Goal: Transaction & Acquisition: Obtain resource

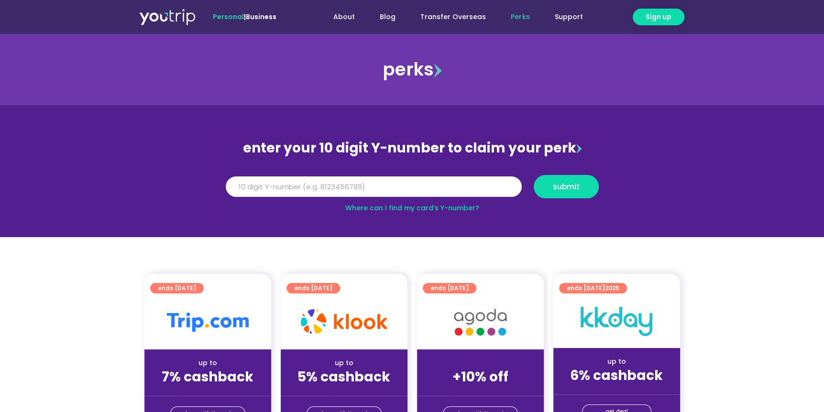
click at [360, 179] on input "Y Number" at bounding box center [374, 186] width 296 height 21
type input "8157348987"
click at [569, 190] on span "submit" at bounding box center [566, 186] width 27 height 7
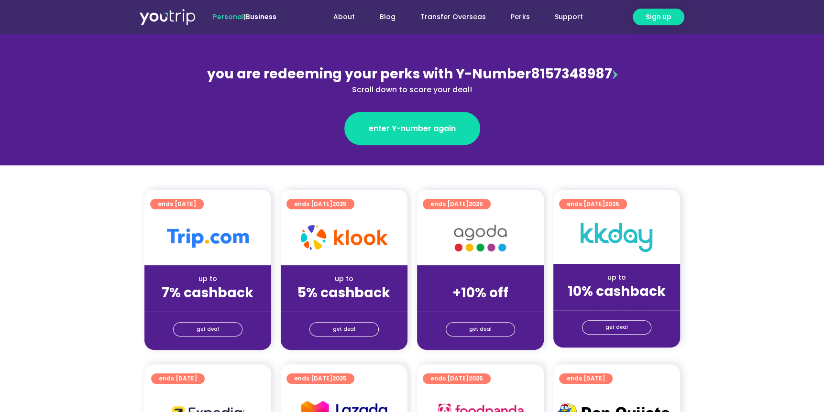
scroll to position [143, 0]
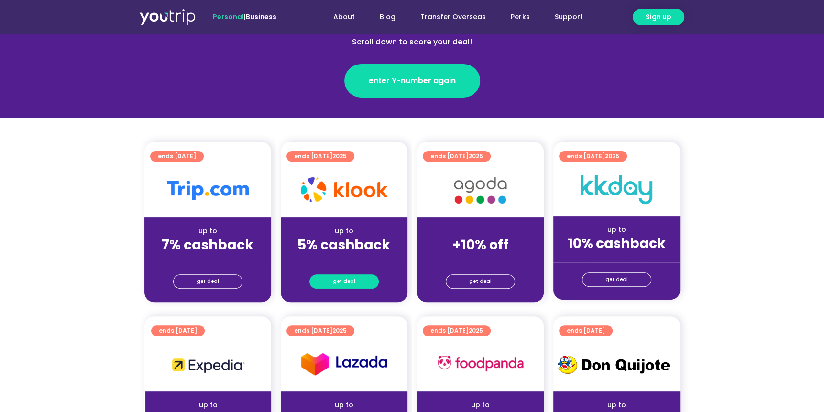
click at [366, 284] on link "get deal" at bounding box center [343, 281] width 69 height 14
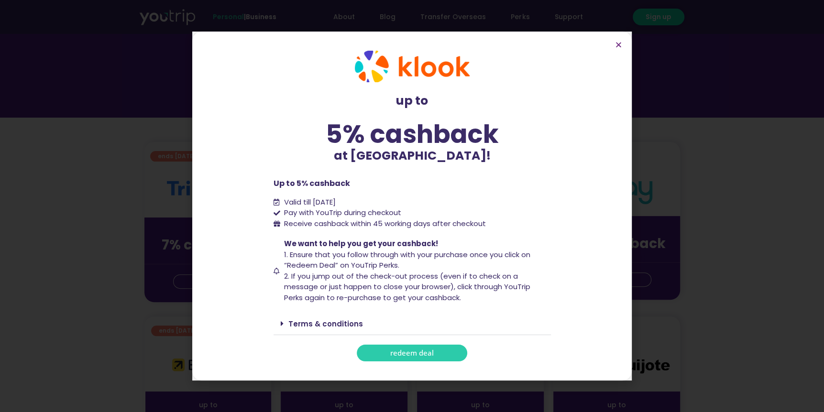
click at [401, 353] on span "redeem deal" at bounding box center [412, 353] width 44 height 7
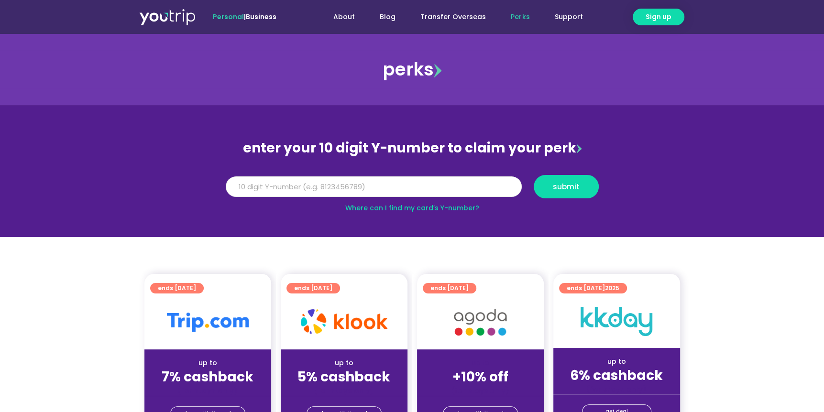
click at [352, 187] on input "Y Number" at bounding box center [374, 186] width 296 height 21
type input "8157348987"
click at [534, 175] on button "submit" at bounding box center [566, 186] width 65 height 23
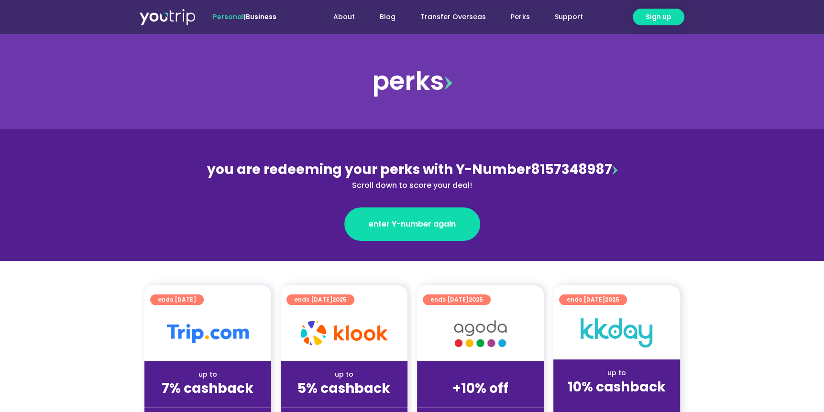
scroll to position [48, 0]
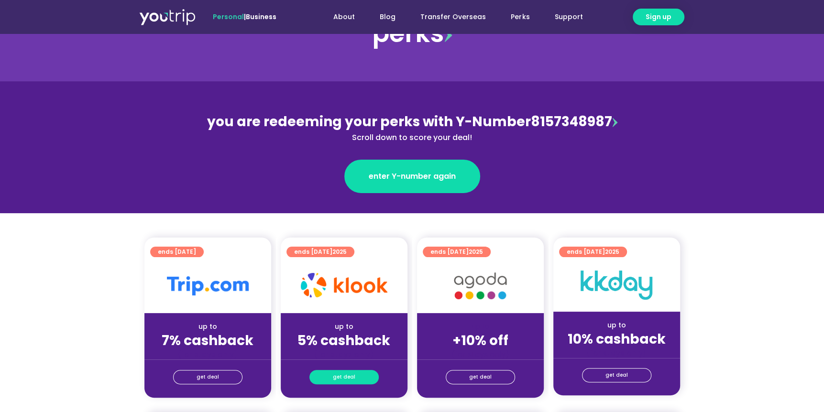
click at [347, 374] on span "get deal" at bounding box center [344, 377] width 22 height 13
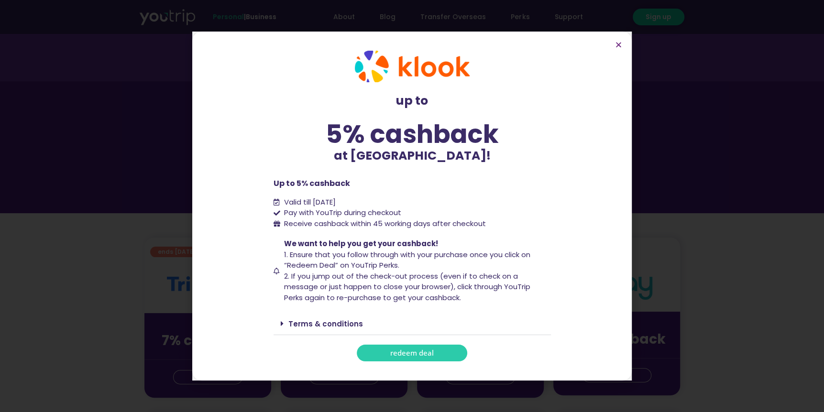
click at [399, 350] on span "redeem deal" at bounding box center [412, 353] width 44 height 7
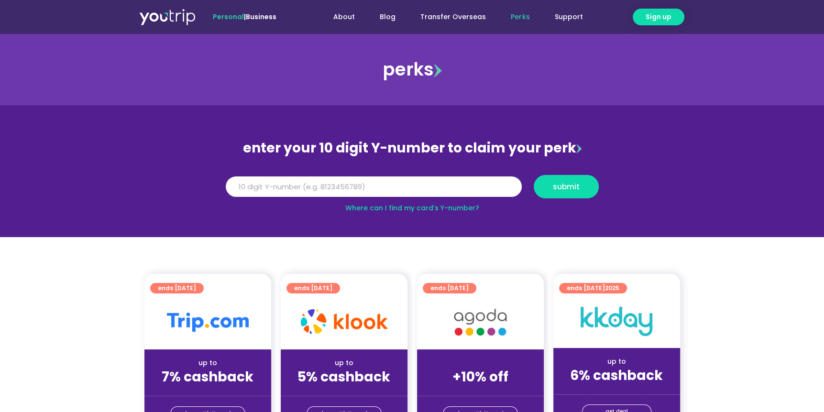
click at [478, 183] on input "Y Number" at bounding box center [374, 186] width 296 height 21
type input "8157348987"
click at [534, 175] on button "submit" at bounding box center [566, 186] width 65 height 23
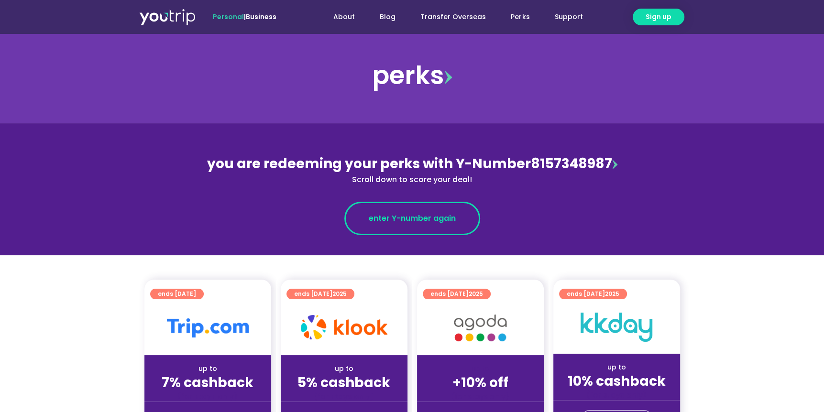
scroll to position [96, 0]
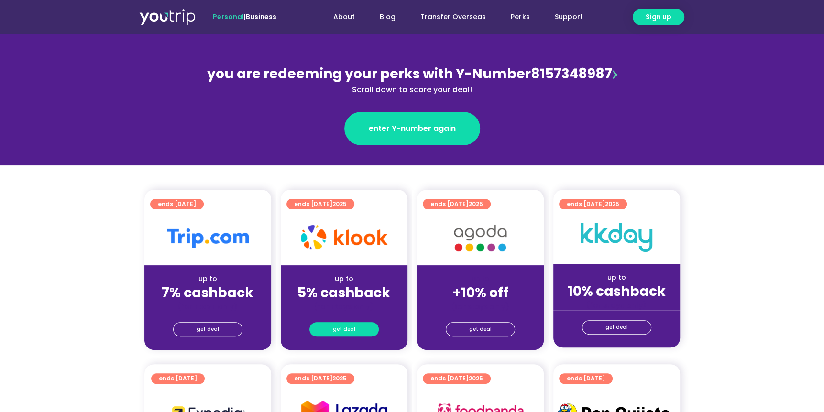
click at [350, 325] on span "get deal" at bounding box center [344, 329] width 22 height 13
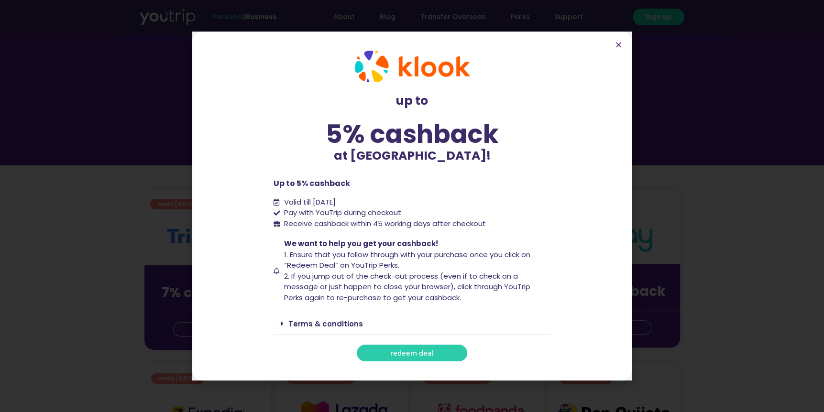
click at [409, 347] on link "redeem deal" at bounding box center [412, 353] width 110 height 17
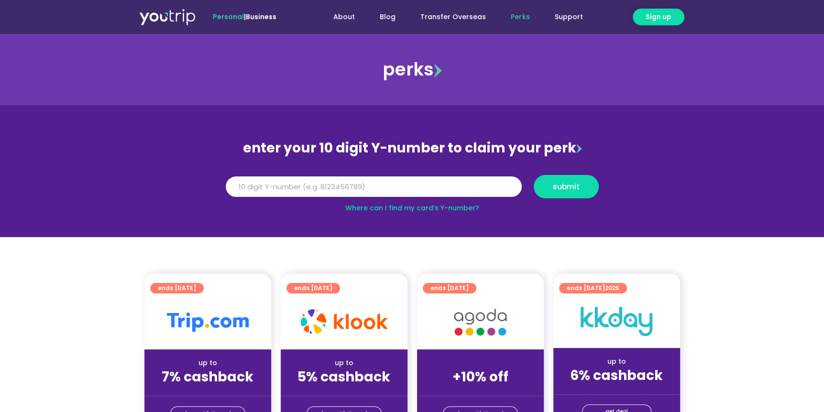
click at [363, 186] on input "Y Number" at bounding box center [374, 186] width 296 height 21
type input "8157348987"
click at [534, 175] on button "submit" at bounding box center [566, 186] width 65 height 23
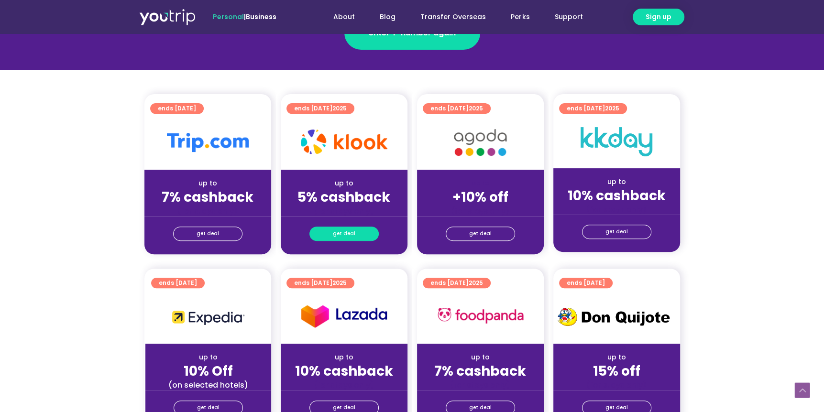
click at [362, 235] on link "get deal" at bounding box center [343, 234] width 69 height 14
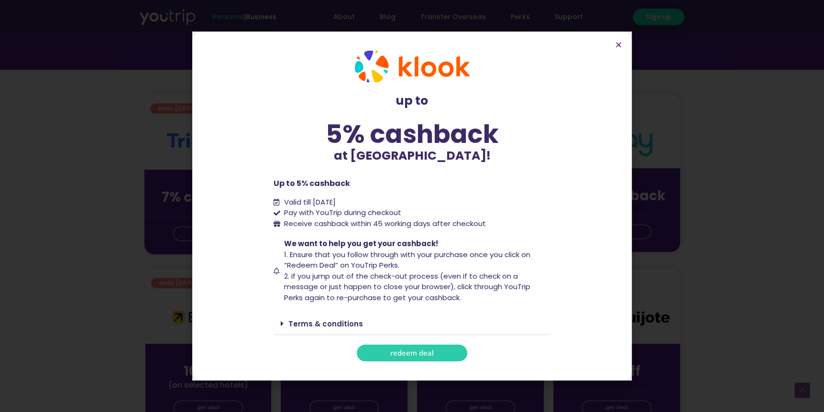
click at [406, 351] on span "redeem deal" at bounding box center [412, 353] width 44 height 7
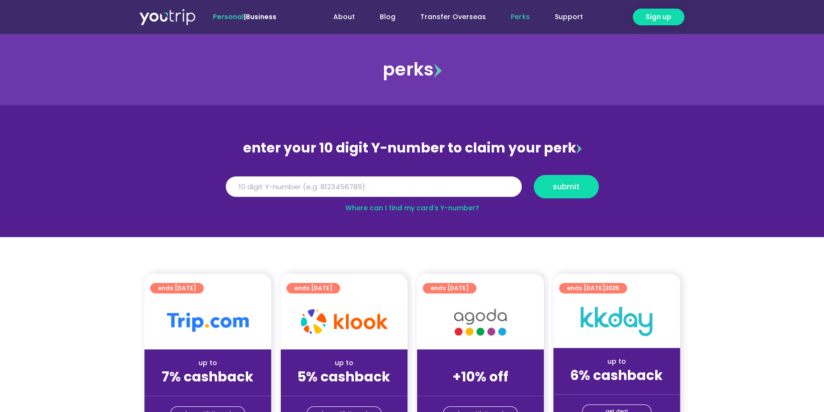
click at [340, 185] on input "Y Number" at bounding box center [374, 186] width 296 height 21
type input "8157348987"
click at [534, 175] on button "submit" at bounding box center [566, 186] width 65 height 23
